Goal: Task Accomplishment & Management: Manage account settings

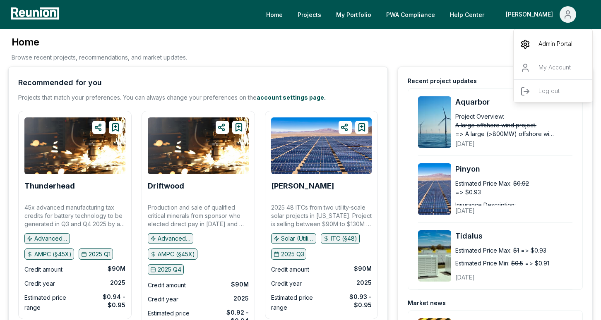
click at [552, 42] on p "Admin Portal" at bounding box center [556, 44] width 34 height 10
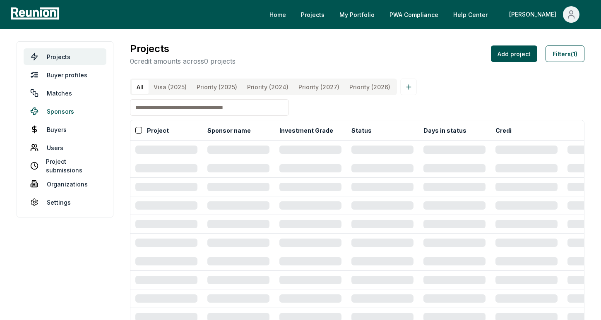
click at [67, 115] on link "Sponsors" at bounding box center [65, 111] width 83 height 17
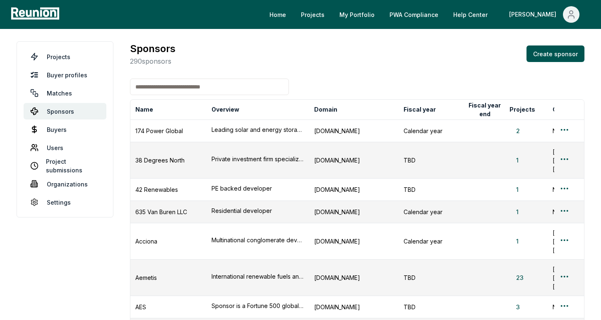
click at [157, 91] on input at bounding box center [209, 87] width 159 height 17
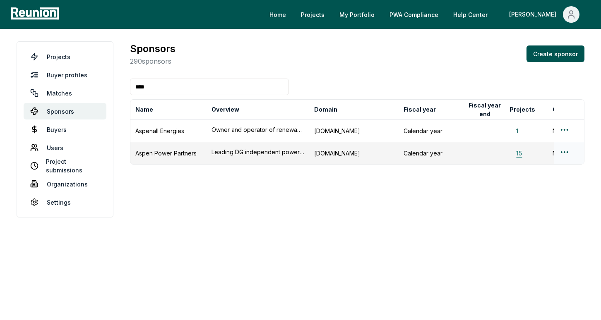
type input "****"
click at [520, 152] on button "15" at bounding box center [519, 153] width 19 height 9
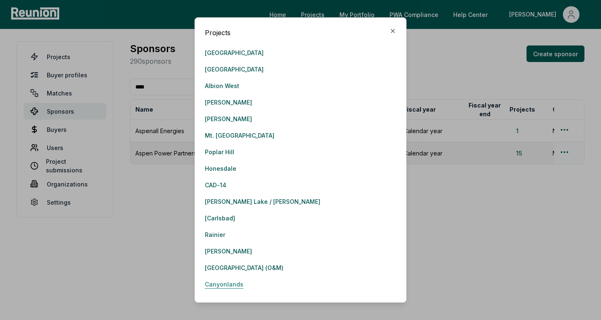
click at [235, 283] on link "Canyonlands" at bounding box center [224, 284] width 38 height 17
click at [393, 31] on icon "button" at bounding box center [393, 31] width 7 height 7
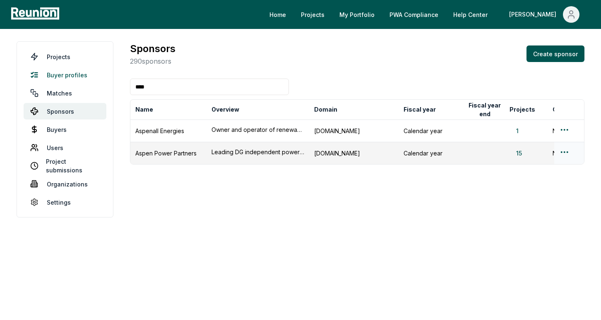
click at [86, 77] on link "Buyer profiles" at bounding box center [65, 75] width 83 height 17
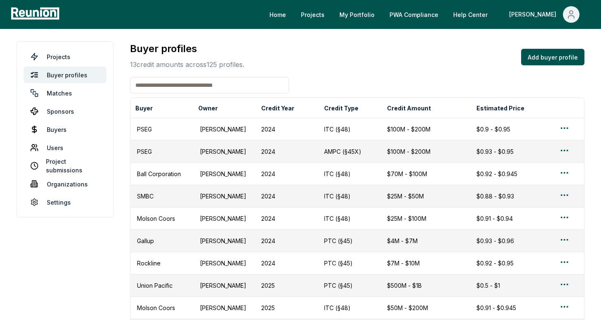
click at [144, 87] on input at bounding box center [209, 85] width 159 height 17
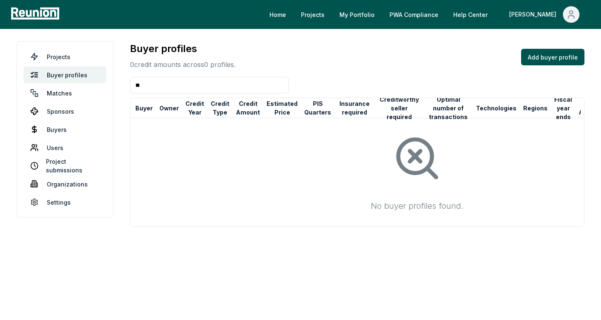
type input "*"
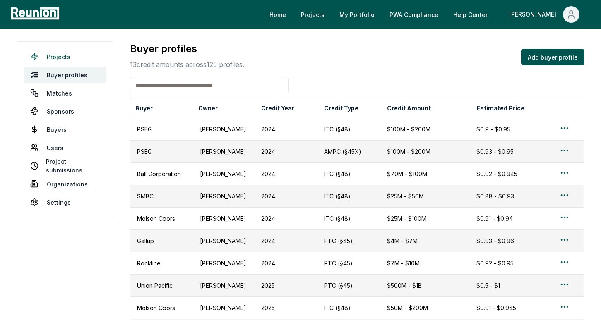
click at [80, 52] on link "Projects" at bounding box center [65, 56] width 83 height 17
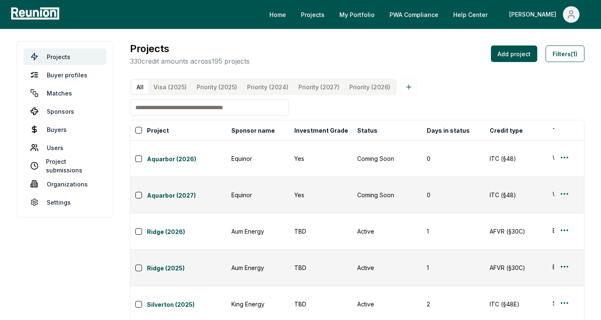
click at [163, 111] on input at bounding box center [209, 107] width 159 height 17
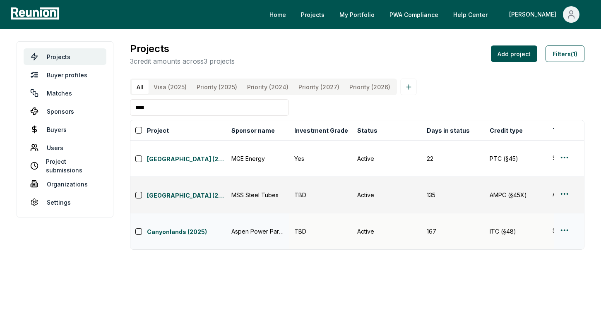
type input "****"
click at [567, 195] on html "Please visit us on your desktop We're working on making our marketplace mobile-…" at bounding box center [300, 160] width 601 height 320
click at [525, 228] on div "Edit" at bounding box center [554, 229] width 79 height 14
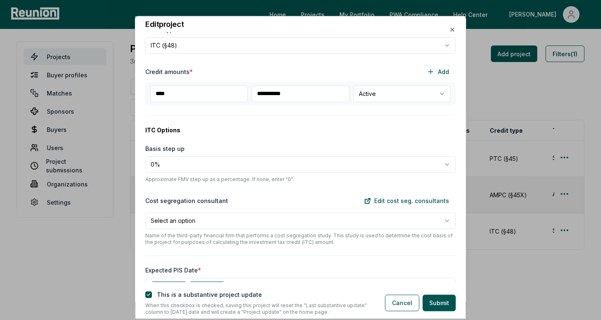
scroll to position [232, 0]
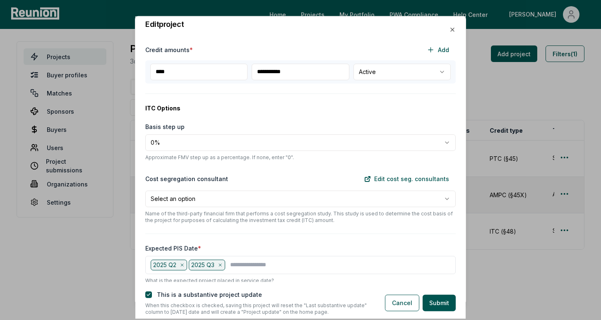
click at [382, 76] on body "Please visit us on your desktop We're working on making our marketplace mobile-…" at bounding box center [300, 160] width 601 height 320
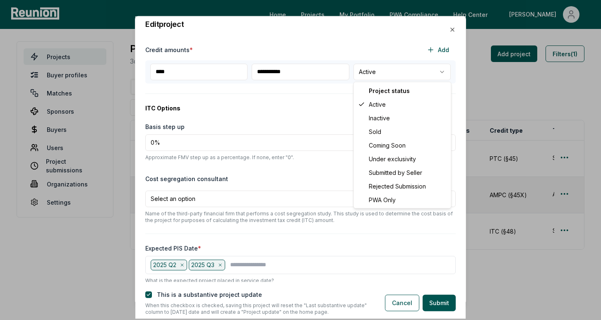
select select "****"
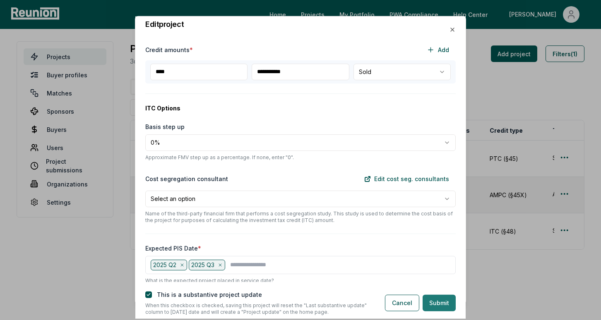
click at [438, 299] on button "Submit" at bounding box center [439, 303] width 33 height 17
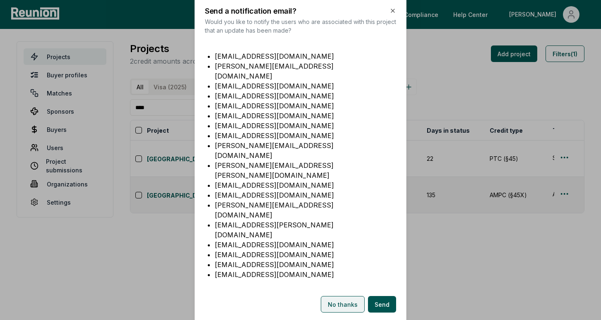
click at [336, 296] on button "No thanks" at bounding box center [343, 304] width 44 height 17
